Goal: Task Accomplishment & Management: Manage account settings

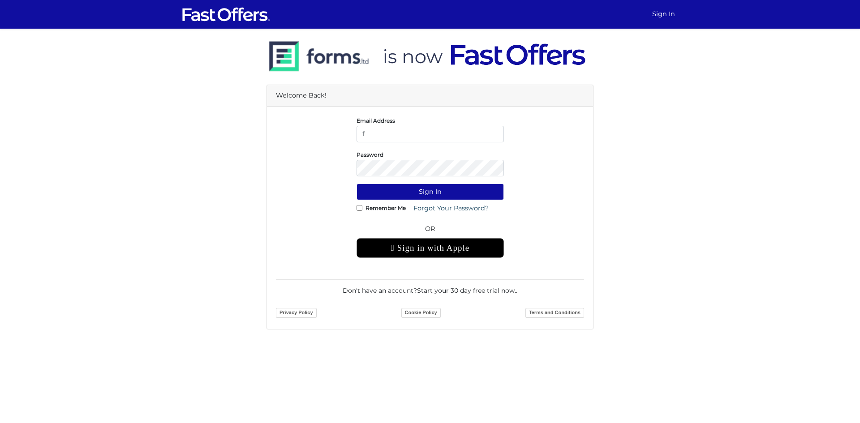
type input "[EMAIL_ADDRESS][DOMAIN_NAME]"
click at [357, 184] on button "Sign In" at bounding box center [430, 192] width 147 height 17
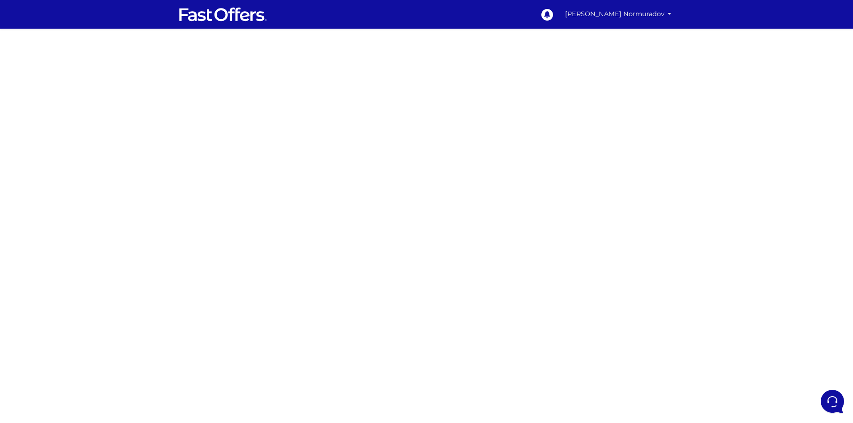
click at [640, 16] on link "Farrukh Normuradov" at bounding box center [619, 13] width 114 height 17
click at [627, 38] on link "My Offers" at bounding box center [639, 35] width 71 height 14
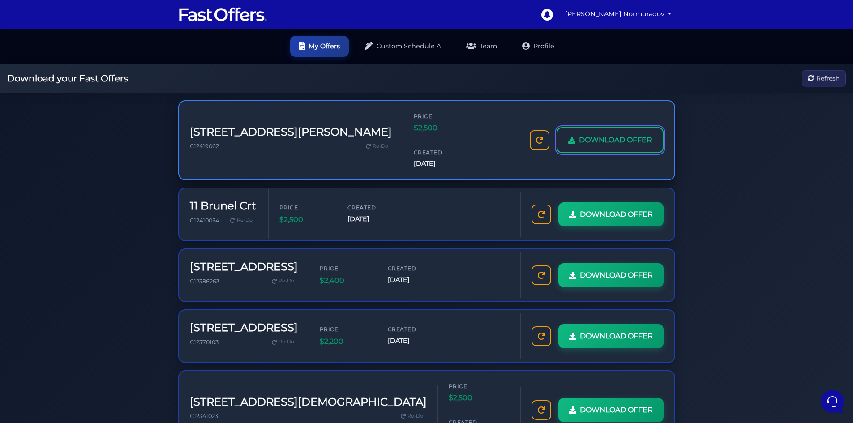
click at [593, 134] on span "DOWNLOAD OFFER" at bounding box center [615, 140] width 73 height 12
